Goal: Obtain resource: Obtain resource

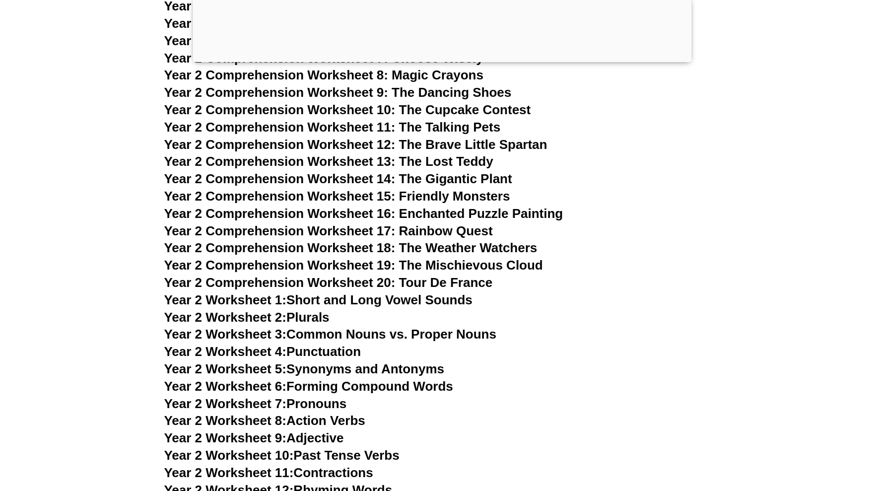
scroll to position [2168, 0]
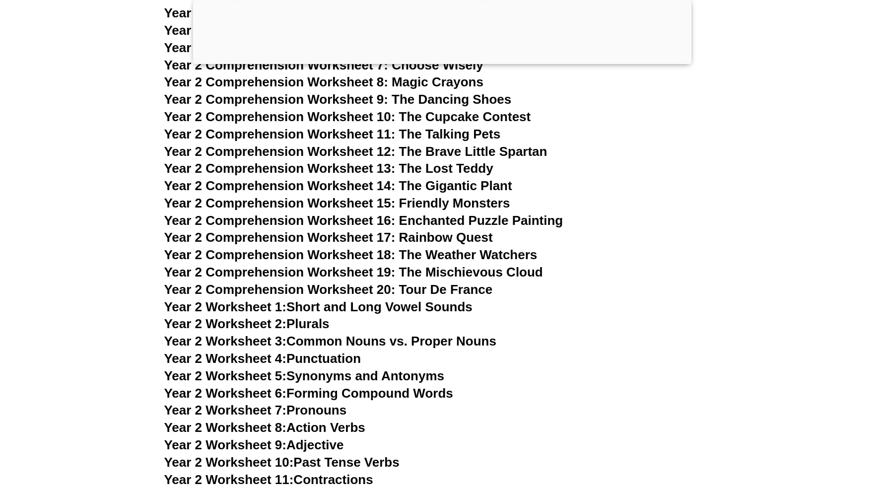
click at [385, 299] on h3 "Year 2 Worksheet 1: Short and Long Vowel Sounds" at bounding box center [442, 307] width 556 height 17
click at [393, 307] on link "Year 2 Worksheet 1: Short and Long Vowel Sounds" at bounding box center [318, 306] width 308 height 15
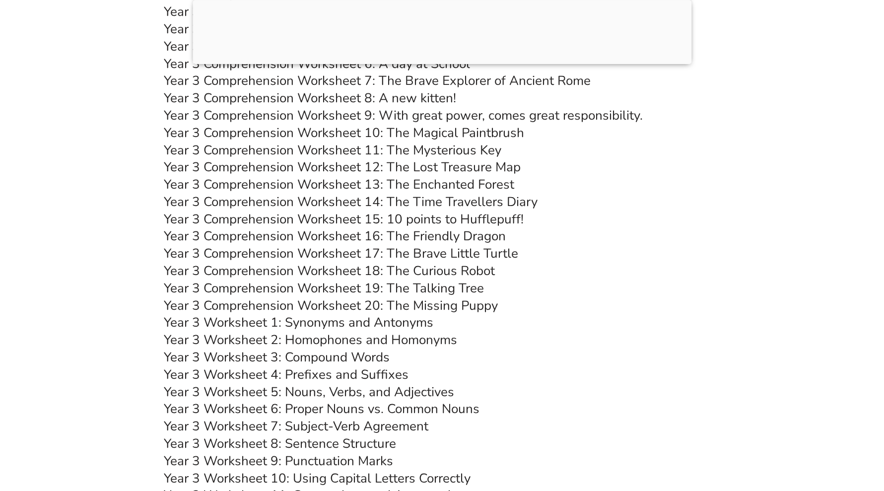
scroll to position [2851, 0]
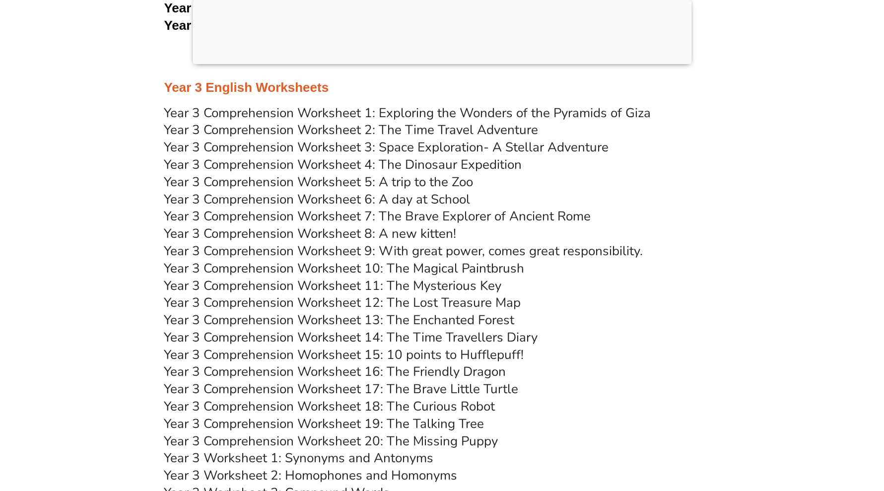
click at [447, 62] on div at bounding box center [442, 62] width 499 height 0
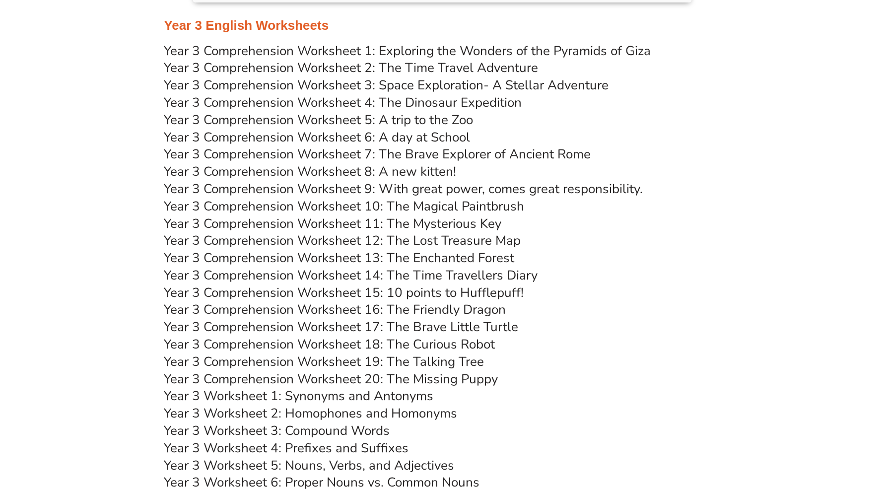
scroll to position [2789, 0]
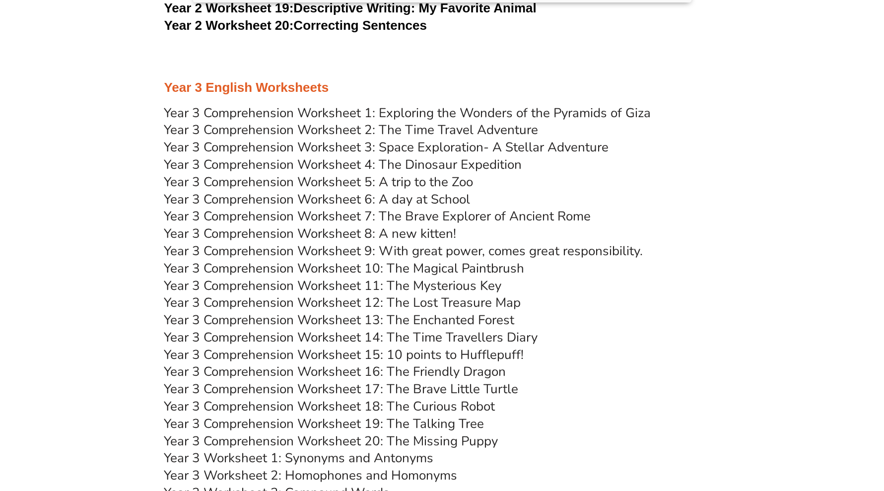
click at [427, 108] on link "Year 3 Comprehension Worksheet 1: Exploring the Wonders of the Pyramids of Giza" at bounding box center [407, 112] width 487 height 17
click at [419, 227] on link "Year 3 Comprehension Worksheet 8: A new kitten!" at bounding box center [310, 233] width 292 height 17
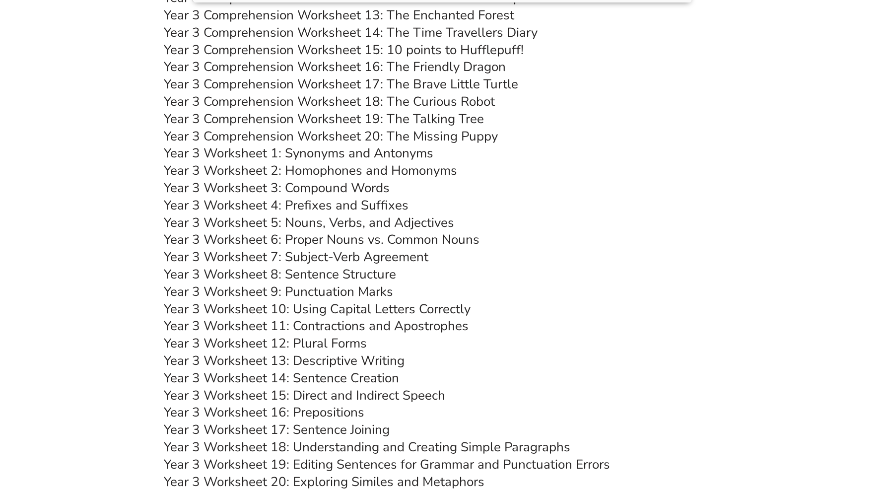
scroll to position [3099, 0]
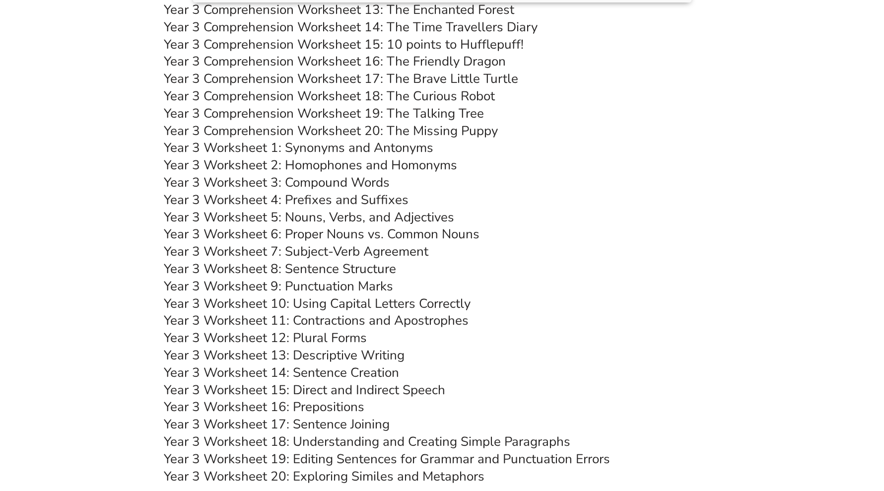
click at [343, 248] on link "Year 3 Worksheet 7: Subject-Verb Agreement" at bounding box center [296, 251] width 265 height 17
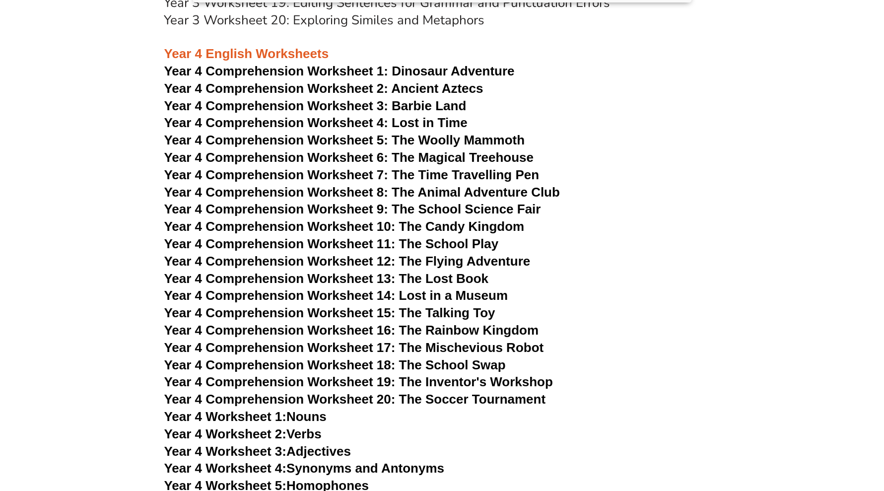
scroll to position [3534, 0]
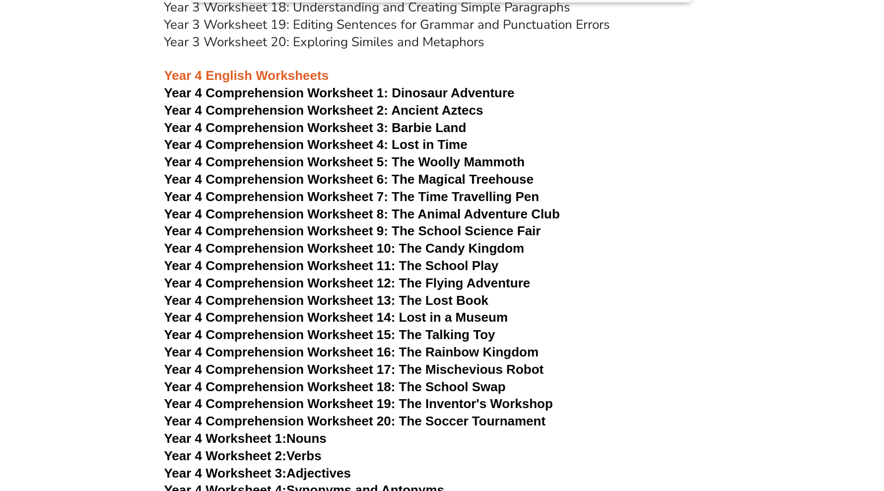
click at [435, 399] on span "Year 4 Comprehension Worksheet 19: The Inventor's Workshop" at bounding box center [358, 403] width 389 height 15
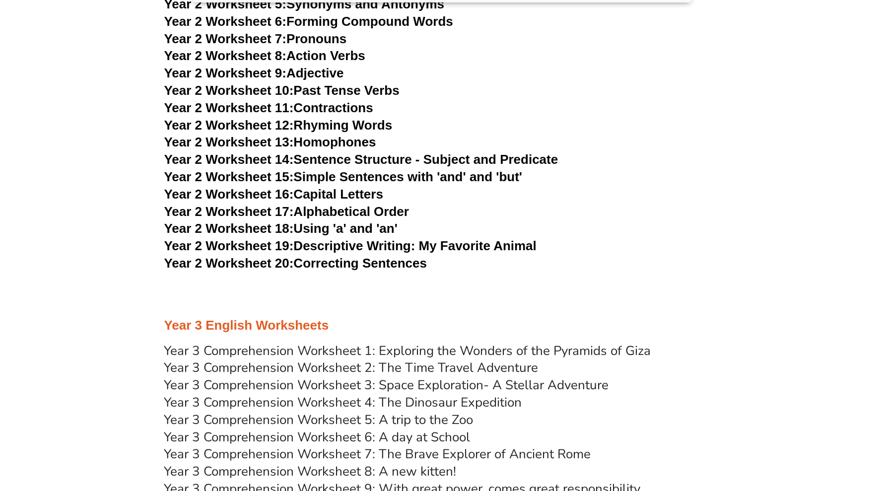
scroll to position [2789, 0]
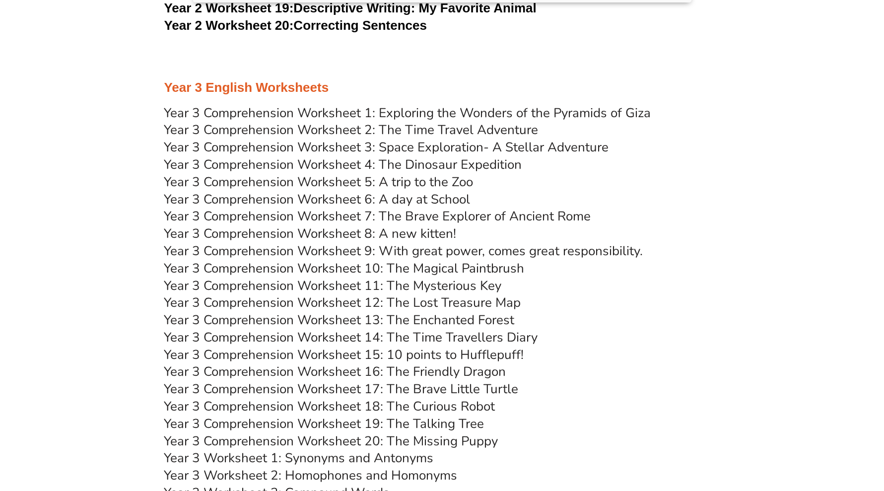
click at [444, 148] on link "Year 3 Comprehension Worksheet 3: Space Exploration- A Stellar Adventure" at bounding box center [386, 146] width 445 height 17
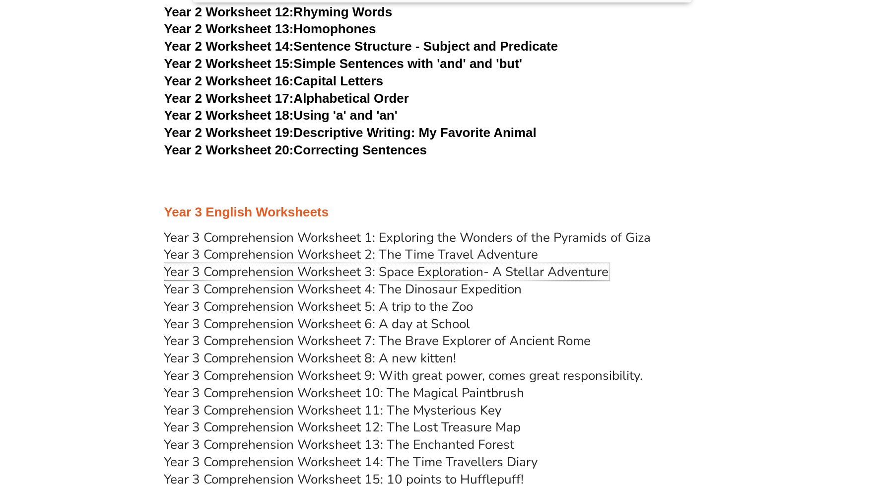
scroll to position [2665, 0]
click at [421, 290] on link "Year 3 Comprehension Worksheet 4: The Dinosaur Expedition" at bounding box center [343, 288] width 358 height 17
